Goal: Task Accomplishment & Management: Complete application form

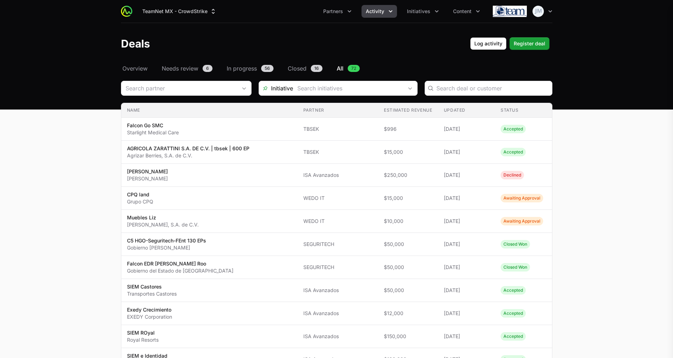
click at [146, 64] on div "Falcon Go SMC CrowdStrike · Starlight Medical Care Accepted Actions Add message…" at bounding box center [336, 179] width 673 height 358
click at [140, 65] on span "Overview" at bounding box center [134, 68] width 25 height 9
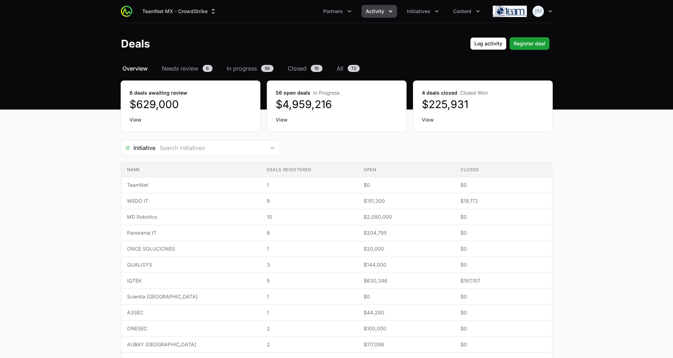
click at [134, 117] on link "View" at bounding box center [191, 119] width 122 height 7
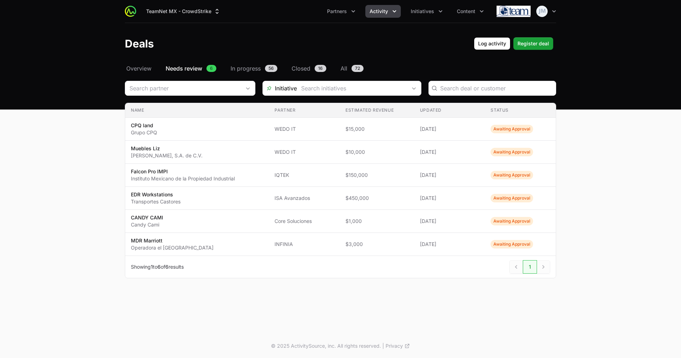
click at [280, 114] on th "Partner" at bounding box center [304, 110] width 71 height 15
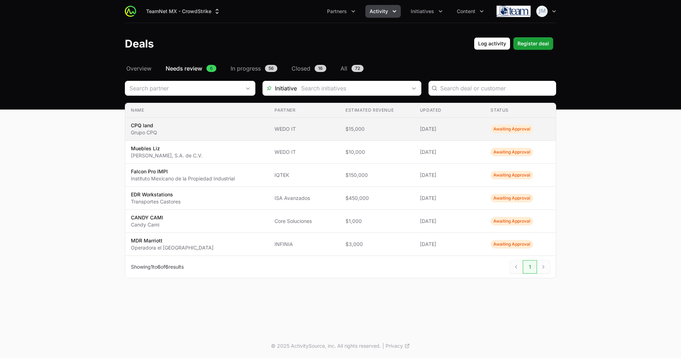
click at [277, 123] on td "Partner WEDO IT" at bounding box center [304, 129] width 71 height 23
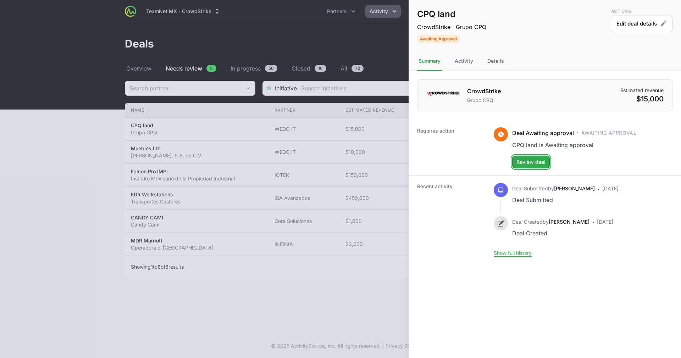
click at [523, 156] on button "Review deal" at bounding box center [531, 162] width 38 height 13
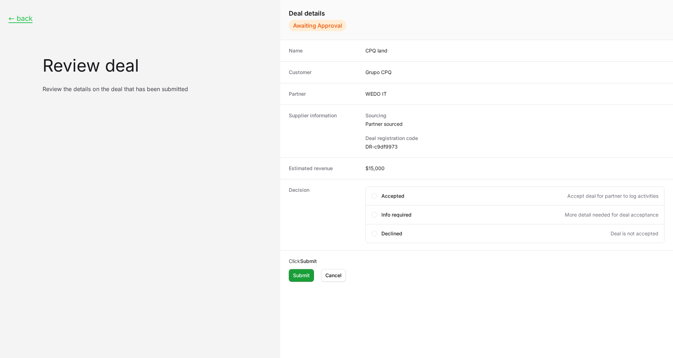
click at [373, 146] on dd "DR-c9df9973" at bounding box center [514, 146] width 299 height 7
copy dd "DR-c9df9973"
click at [389, 194] on span "Accepted" at bounding box center [392, 196] width 23 height 7
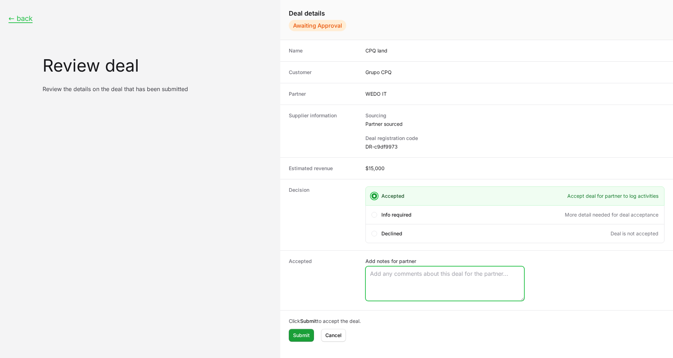
click at [409, 288] on textarea "Add notes for partner" at bounding box center [445, 284] width 158 height 34
paste textarea "Opportunity Owner [PERSON_NAME]"
type textarea "Opportunity Owner [PERSON_NAME]"
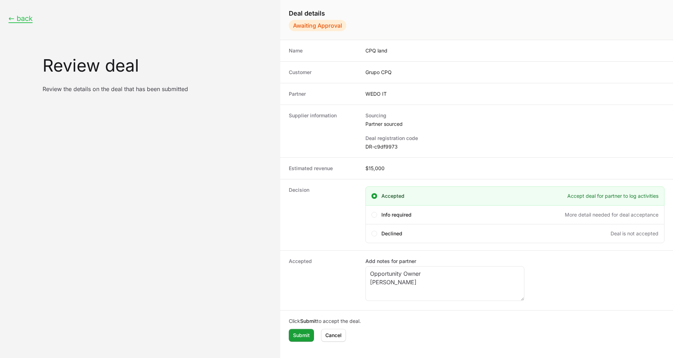
click at [303, 328] on div "Click Submit to accept the deal. Submit Cancel" at bounding box center [476, 330] width 393 height 38
click at [302, 335] on span "Submit" at bounding box center [301, 335] width 17 height 9
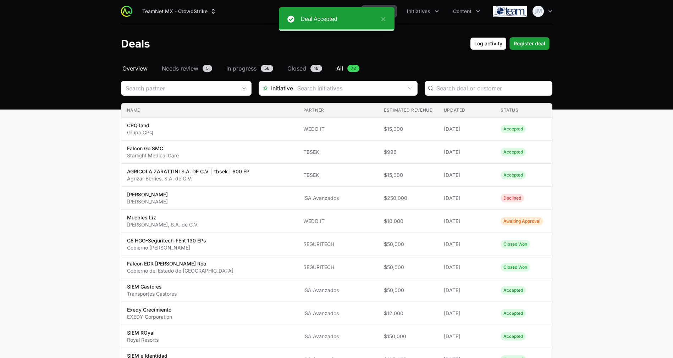
click at [134, 67] on span "Overview" at bounding box center [134, 68] width 25 height 9
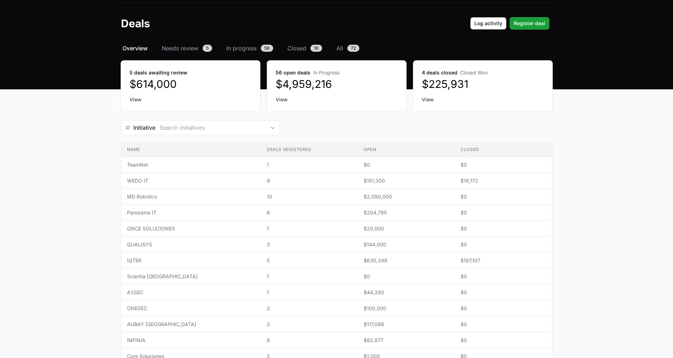
scroll to position [21, 0]
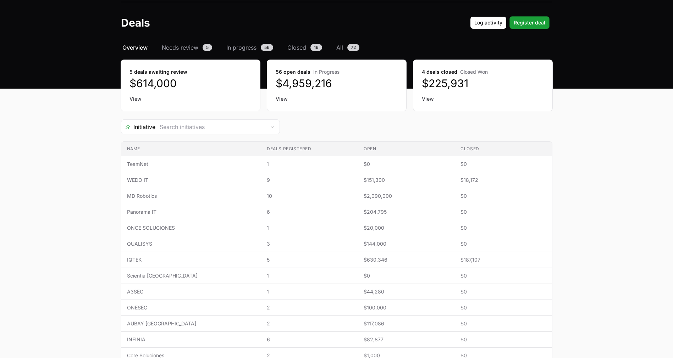
click at [136, 100] on link "View" at bounding box center [191, 98] width 122 height 7
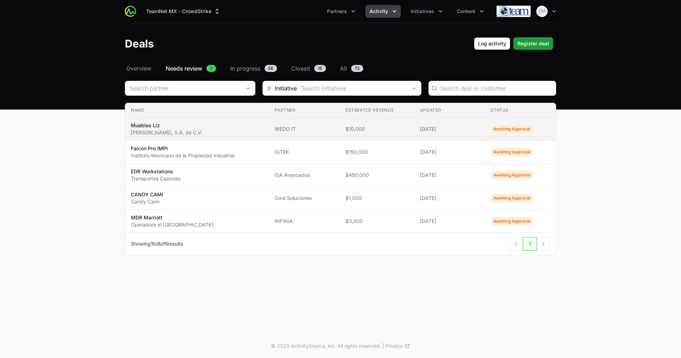
click at [204, 133] on span "Muebles [PERSON_NAME] [PERSON_NAME], S.A. de C.V." at bounding box center [197, 129] width 132 height 14
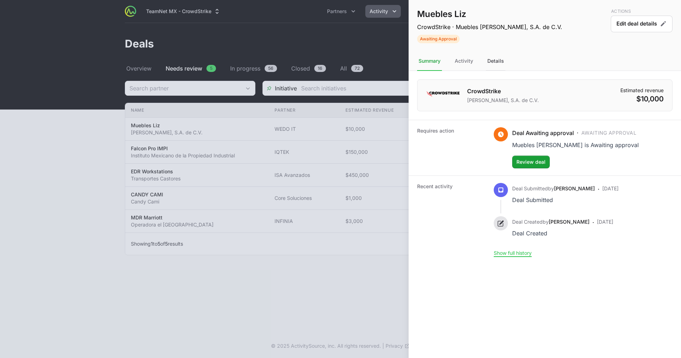
click at [495, 58] on div "Details" at bounding box center [496, 61] width 20 height 19
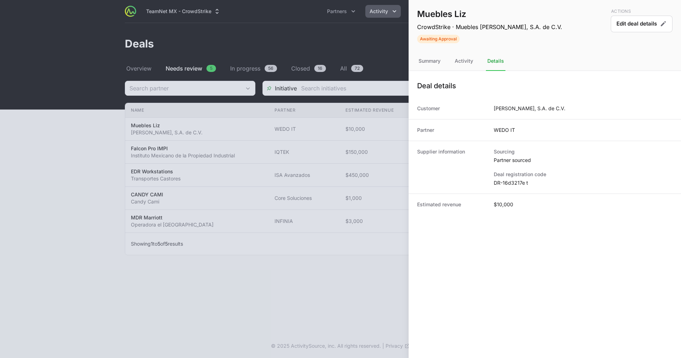
click at [497, 176] on dt "Deal registration code" at bounding box center [583, 174] width 179 height 7
click at [499, 180] on dd "DR-16d3217e t" at bounding box center [583, 183] width 179 height 7
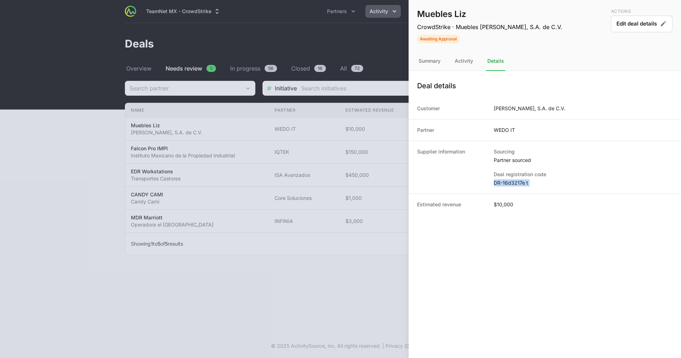
copy dl "DR-16d3217e t"
click at [651, 27] on button "Edit deal details" at bounding box center [642, 24] width 62 height 17
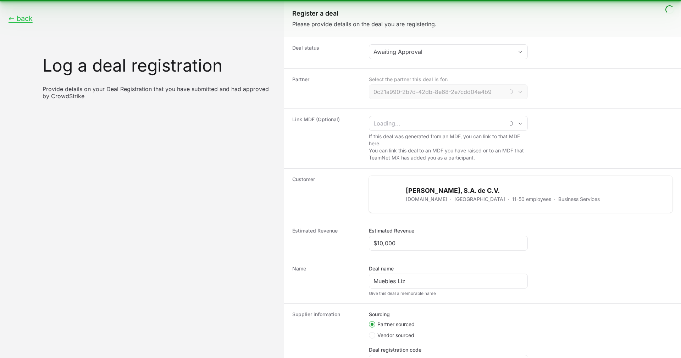
type input "WEDO IT"
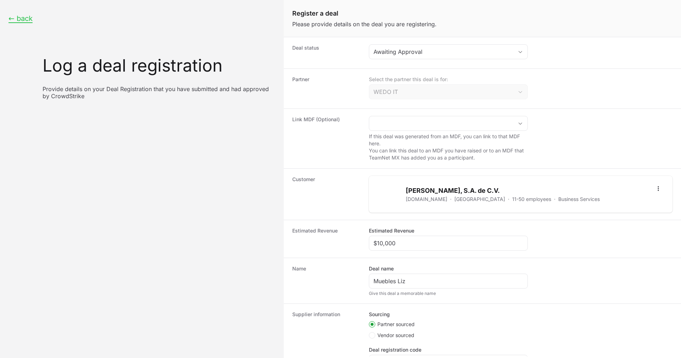
scroll to position [72, 0]
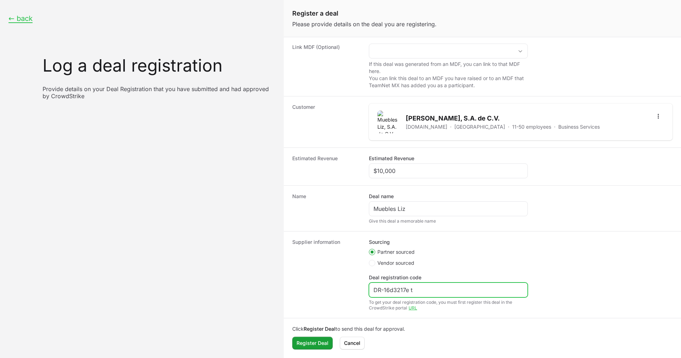
click at [424, 291] on input "DR-16d3217e t" at bounding box center [449, 290] width 150 height 9
type input "DR-16d3217e"
click at [292, 337] on button "Register Deal" at bounding box center [312, 343] width 40 height 13
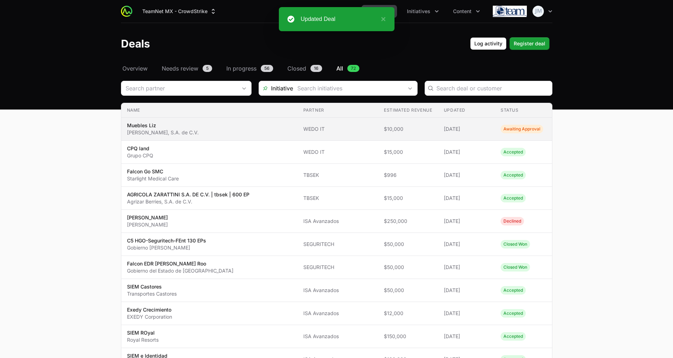
click at [269, 128] on span "Muebles [PERSON_NAME] [PERSON_NAME], S.A. de C.V." at bounding box center [209, 129] width 165 height 14
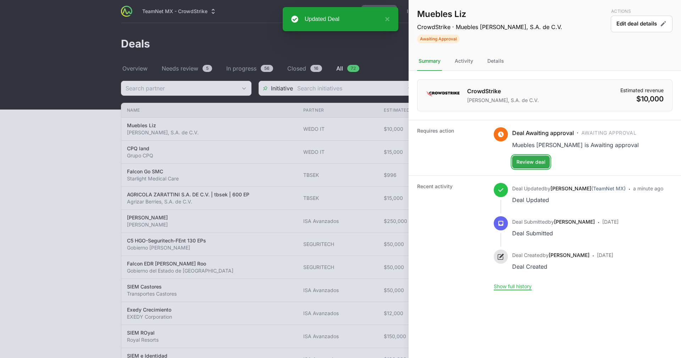
click at [530, 161] on span "Review deal" at bounding box center [531, 162] width 29 height 9
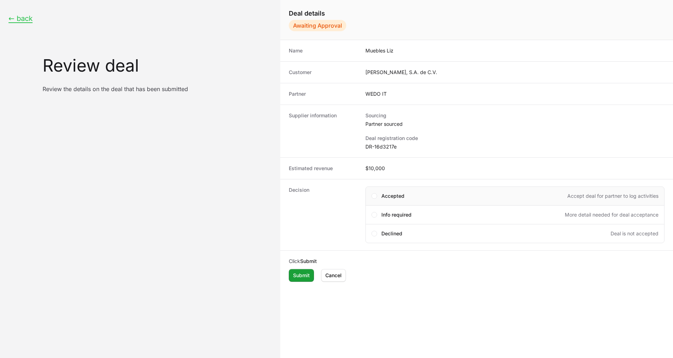
click at [408, 191] on div "Accepted Accept deal for partner to log activities" at bounding box center [514, 196] width 299 height 19
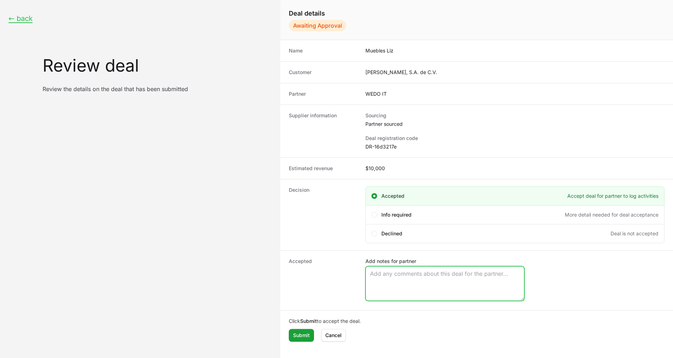
click at [391, 277] on textarea "Add notes for partner" at bounding box center [445, 284] width 158 height 34
paste textarea "Opportunity Owner [PERSON_NAME]"
drag, startPoint x: 387, startPoint y: 282, endPoint x: 391, endPoint y: 277, distance: 6.6
click at [391, 277] on textarea "Opportunity Owner [PERSON_NAME]" at bounding box center [445, 284] width 158 height 34
type textarea "Opportunity Owner [PERSON_NAME]"
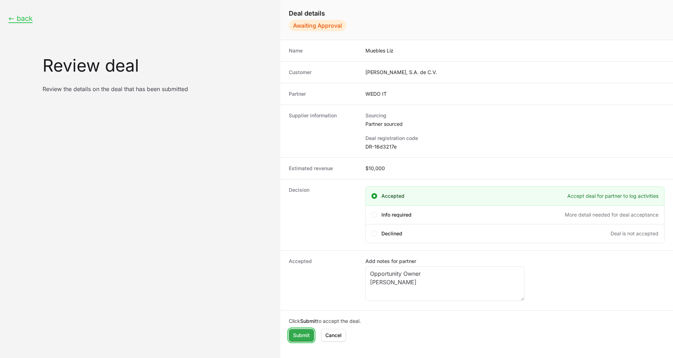
click at [303, 330] on button "Submit" at bounding box center [301, 335] width 25 height 13
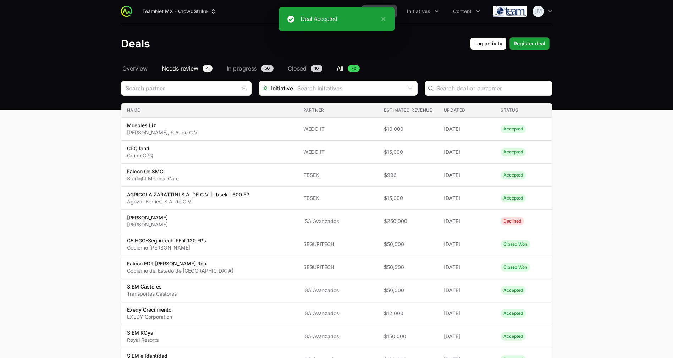
click at [167, 66] on span "Needs review" at bounding box center [180, 68] width 37 height 9
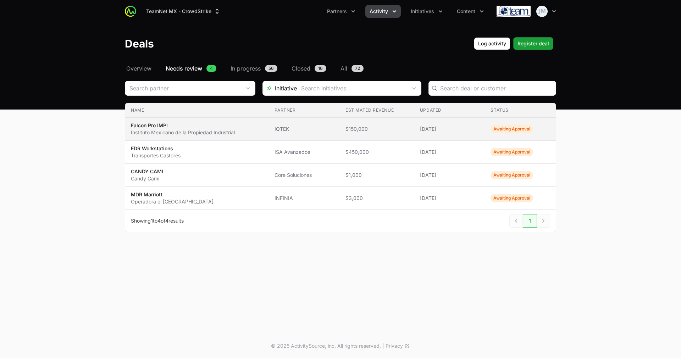
click at [224, 133] on p "Instituto Mexicano de la Propiedad Industrial" at bounding box center [183, 132] width 104 height 7
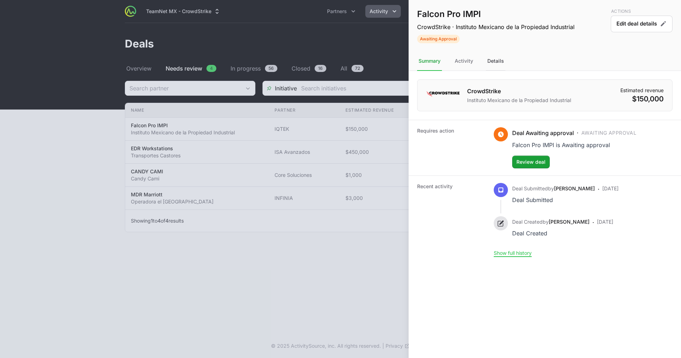
click at [504, 61] on div "Details" at bounding box center [496, 61] width 20 height 19
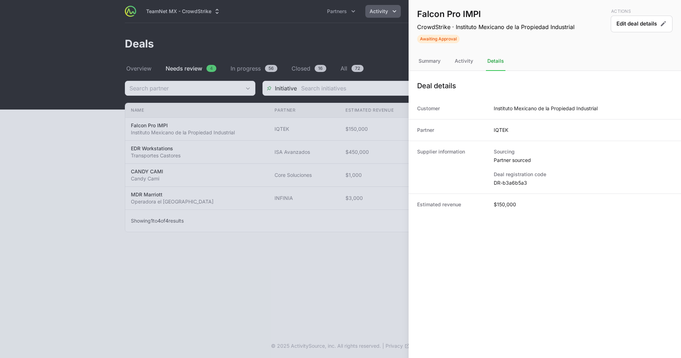
click at [510, 181] on dd "DR-b3a6b5a3" at bounding box center [583, 183] width 179 height 7
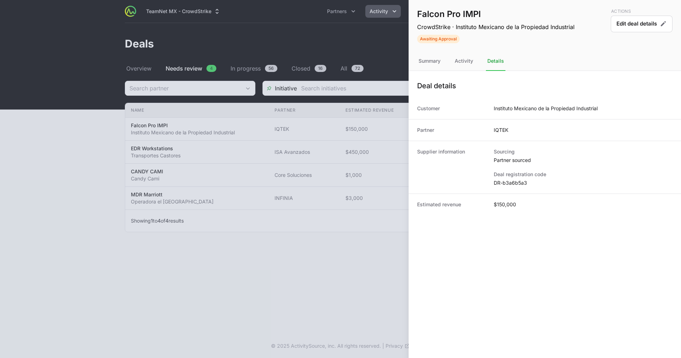
click at [270, 151] on div at bounding box center [340, 179] width 681 height 358
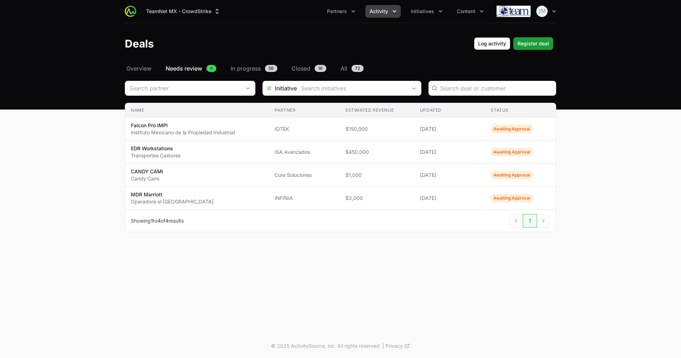
click at [312, 156] on td "Partner [PERSON_NAME]" at bounding box center [304, 152] width 71 height 23
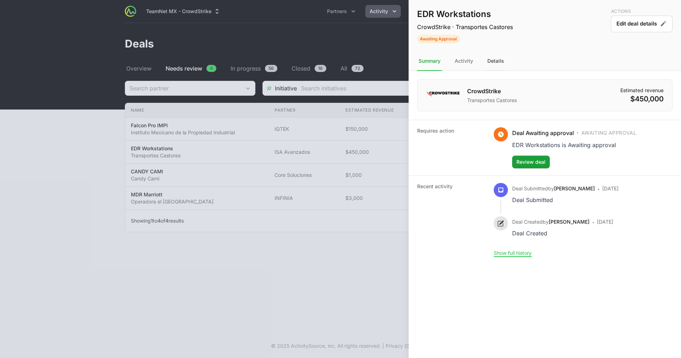
click at [504, 63] on div "Details" at bounding box center [496, 61] width 20 height 19
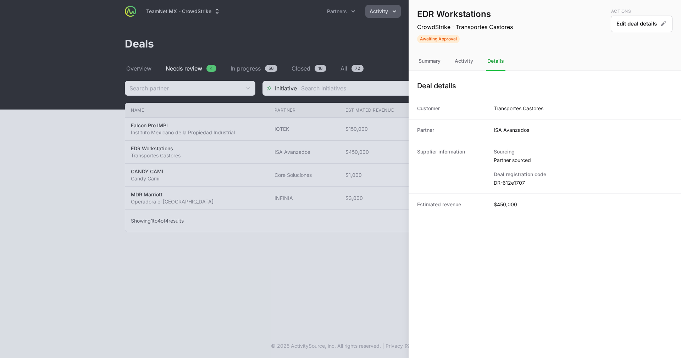
click at [513, 185] on dd "DR-612e1707" at bounding box center [583, 183] width 179 height 7
copy dl "DR-612e1707"
click at [637, 23] on button "Edit deal details" at bounding box center [642, 24] width 62 height 17
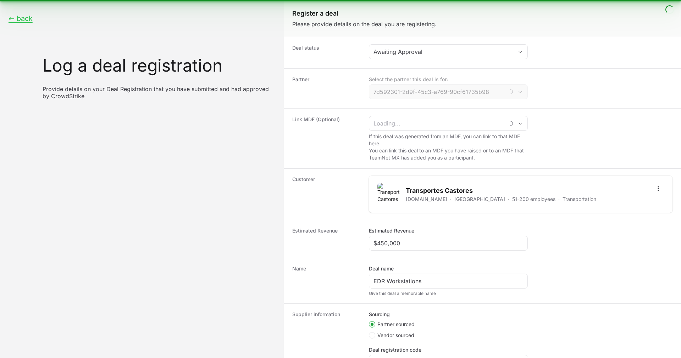
type input "ISA Avanzados"
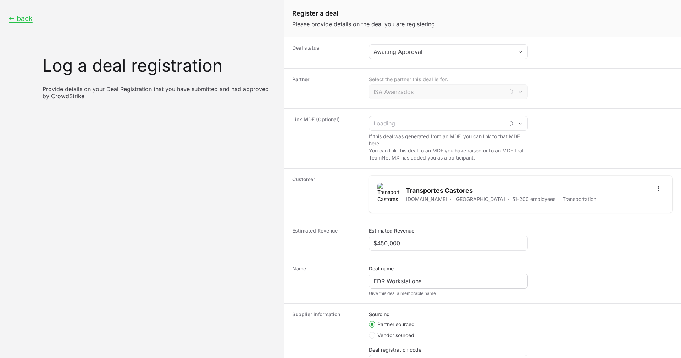
scroll to position [72, 0]
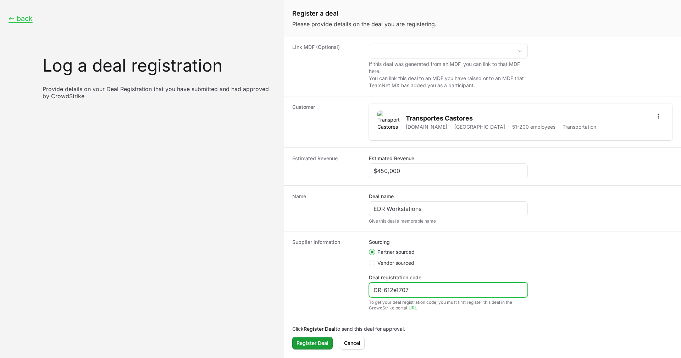
click at [417, 286] on input "DR-612e1707" at bounding box center [449, 290] width 150 height 9
paste input "ffcd0720"
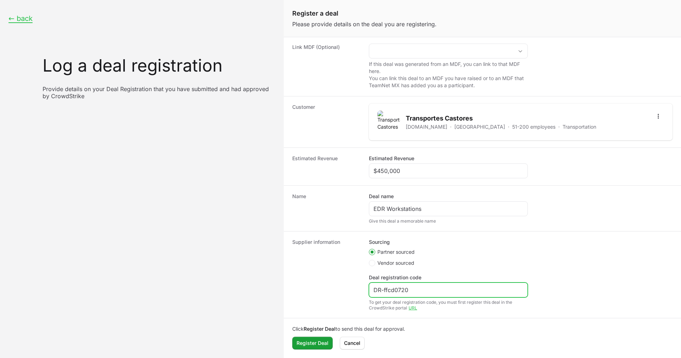
type input "DR-ffcd0720"
click at [353, 260] on dt "Supplier information" at bounding box center [326, 275] width 68 height 72
click at [320, 341] on span "Register Deal" at bounding box center [313, 343] width 32 height 9
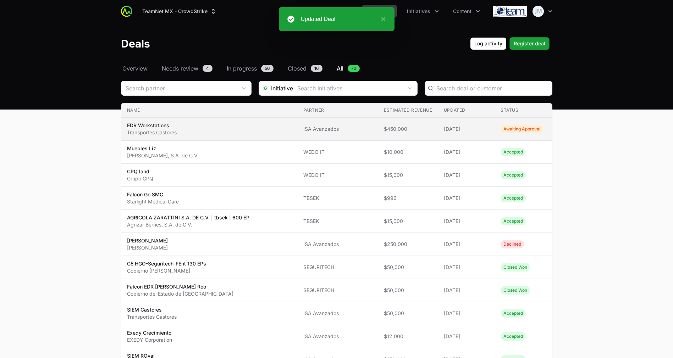
click at [255, 125] on span "EDR Workstations Transportes Castores" at bounding box center [209, 129] width 165 height 14
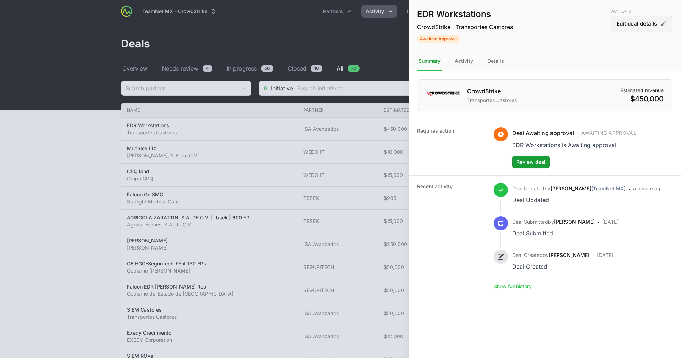
click at [643, 28] on button "Edit deal details" at bounding box center [642, 24] width 62 height 17
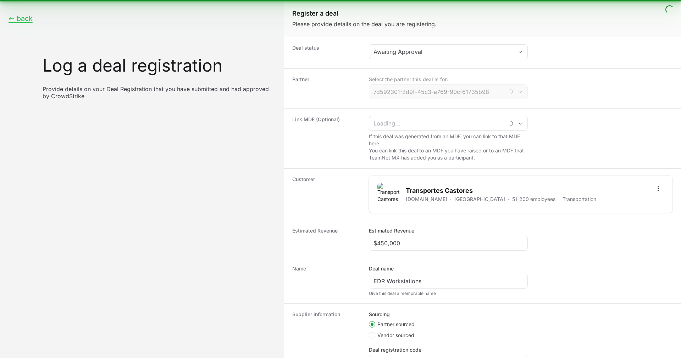
type input "ISA Avanzados"
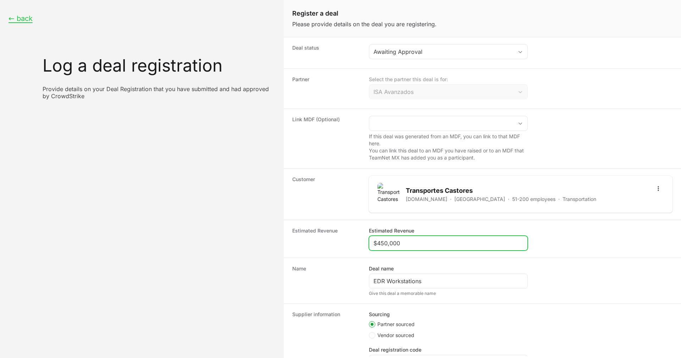
click at [433, 242] on input "$450,000" at bounding box center [449, 243] width 150 height 9
click at [382, 245] on input "$450,000" at bounding box center [449, 243] width 150 height 9
type input "$50,000"
click at [331, 271] on dt "Name" at bounding box center [326, 280] width 68 height 31
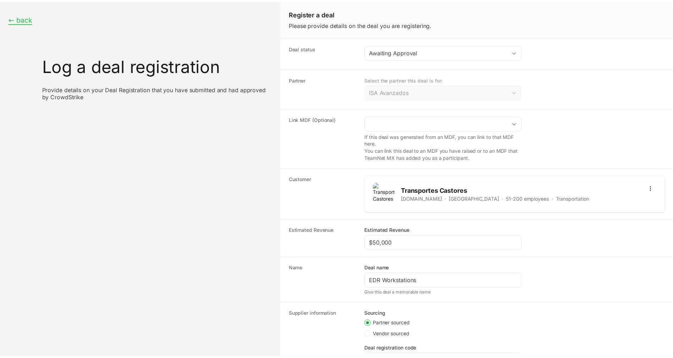
scroll to position [72, 0]
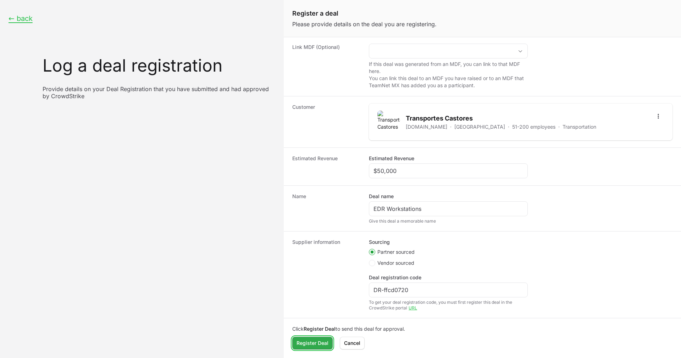
click at [306, 342] on span "Register Deal" at bounding box center [313, 343] width 32 height 9
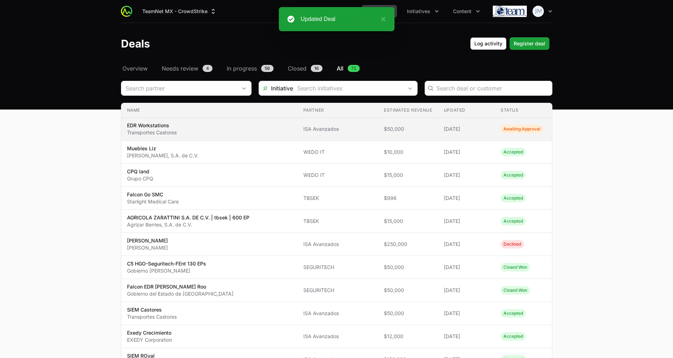
click at [361, 131] on span "ISA Avanzados" at bounding box center [338, 129] width 70 height 7
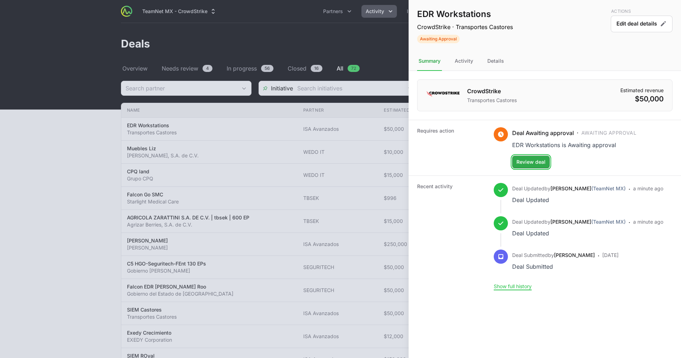
click at [522, 159] on span "Review deal" at bounding box center [531, 162] width 29 height 9
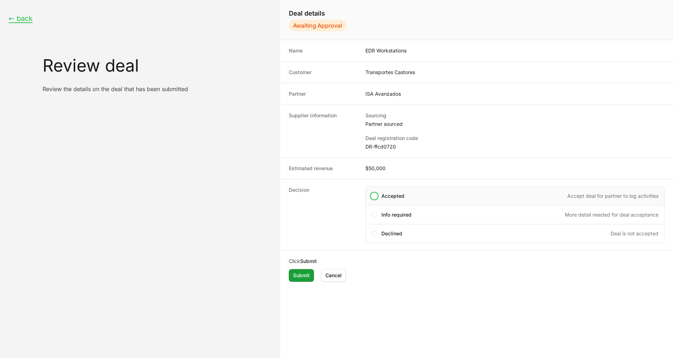
click at [387, 195] on span "Accepted" at bounding box center [392, 196] width 23 height 7
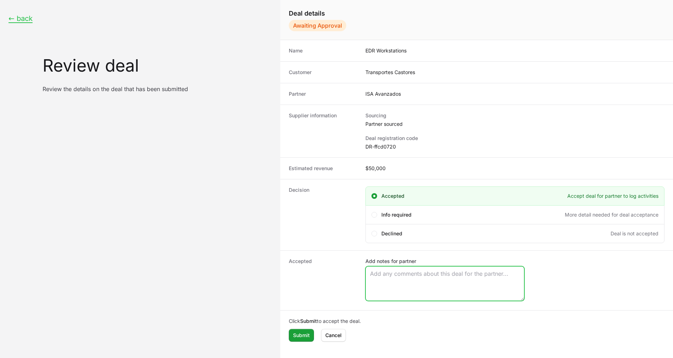
click at [383, 284] on textarea "Add notes for partner" at bounding box center [445, 284] width 158 height 34
type textarea "V"
paste textarea "Opportunity Owner [PERSON_NAME]"
click at [389, 282] on textarea "Opportunity Owner [PERSON_NAME]" at bounding box center [445, 284] width 158 height 34
type textarea "Opportunity Owner [PERSON_NAME]"
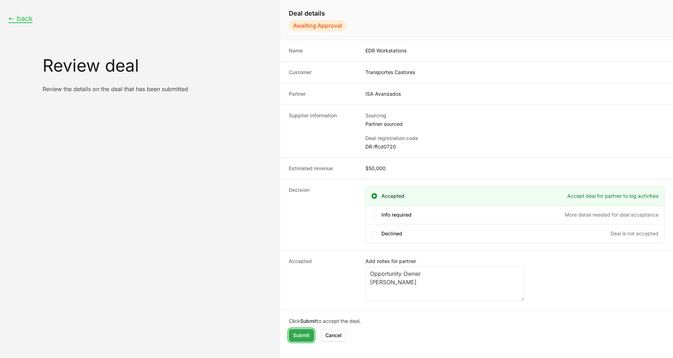
click at [294, 338] on span "Submit" at bounding box center [301, 335] width 17 height 9
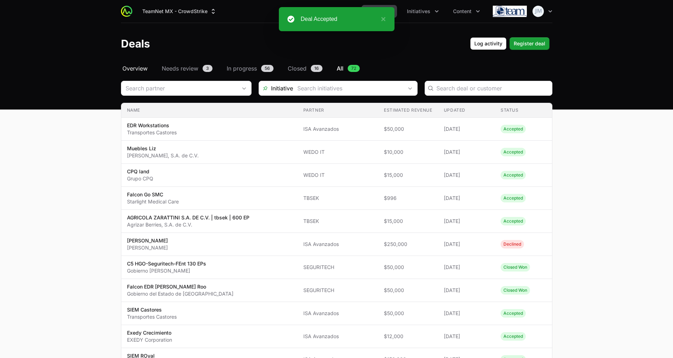
click at [137, 64] on span "Overview" at bounding box center [134, 68] width 25 height 9
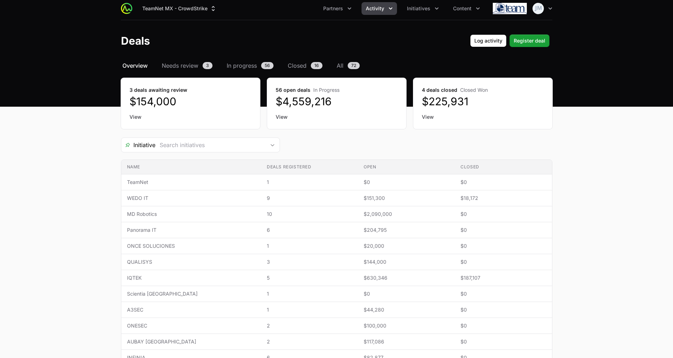
scroll to position [3, 0]
click at [140, 116] on link "View" at bounding box center [191, 116] width 122 height 7
